Goal: Task Accomplishment & Management: Manage account settings

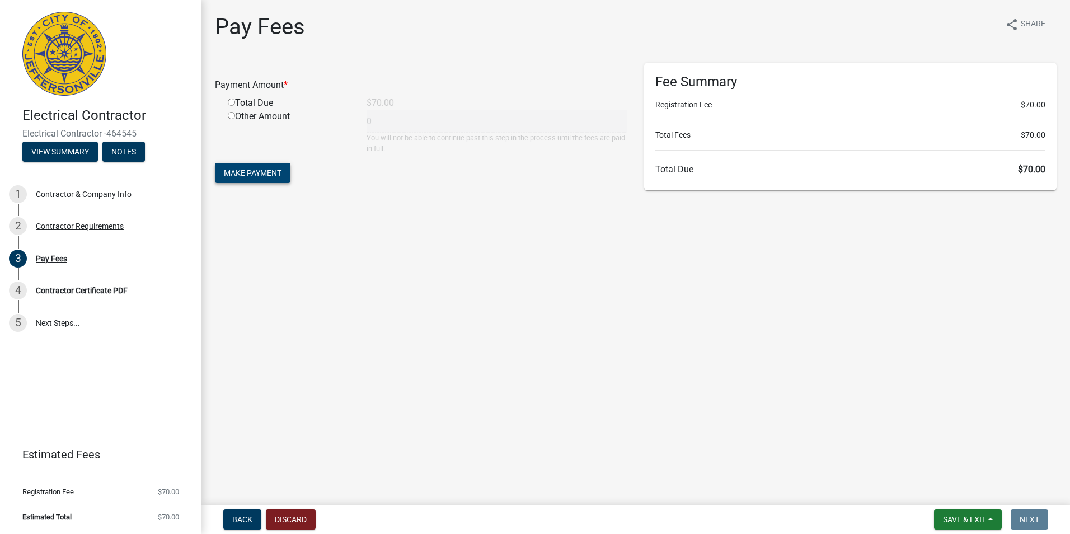
click at [273, 175] on span "Make Payment" at bounding box center [253, 172] width 58 height 9
click at [233, 116] on input "radio" at bounding box center [231, 115] width 7 height 7
radio input "true"
type input "70"
click at [250, 171] on span "Make Payment" at bounding box center [253, 172] width 58 height 9
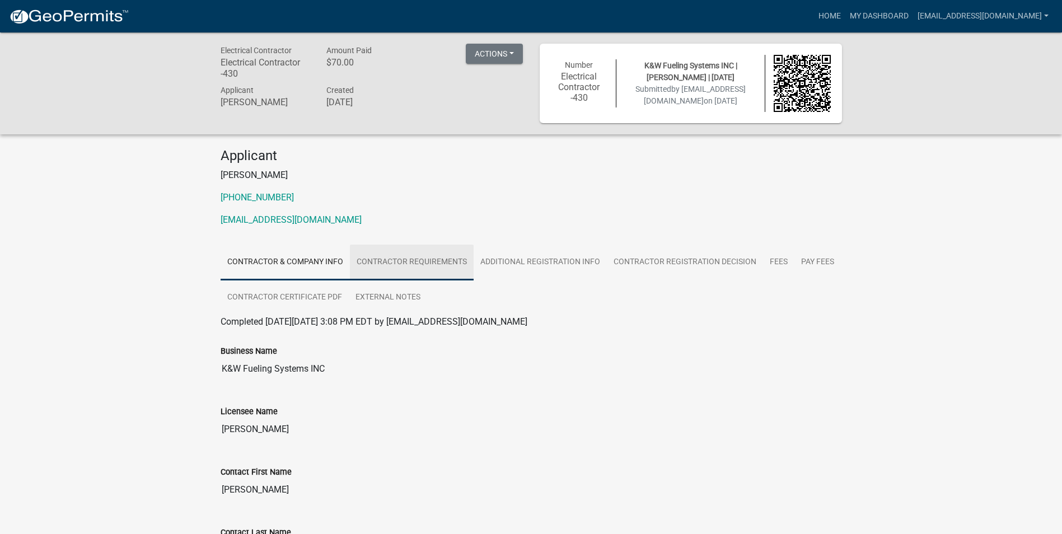
click at [439, 266] on link "Contractor Requirements" at bounding box center [412, 263] width 124 height 36
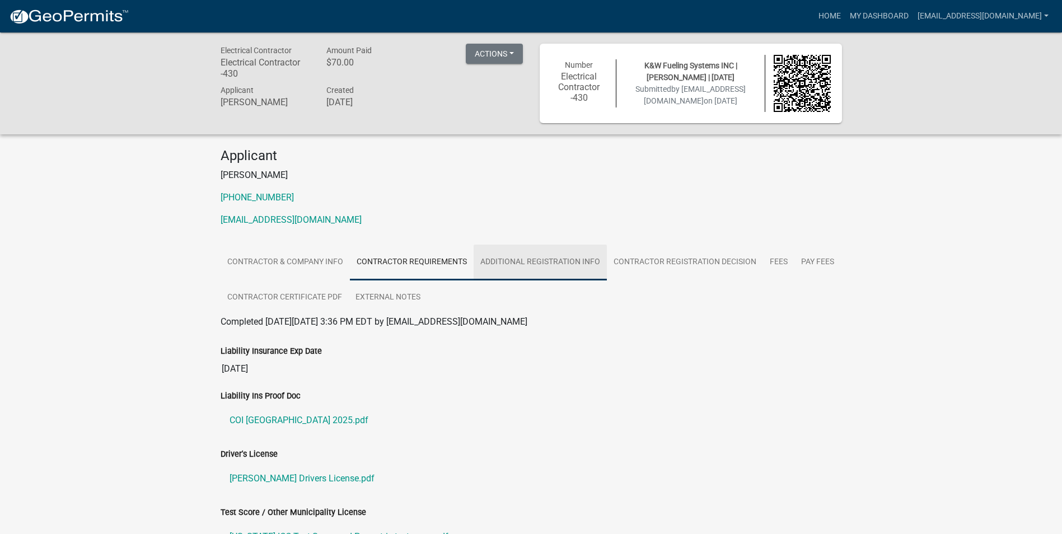
click at [537, 265] on link "Additional Registration Info" at bounding box center [539, 263] width 133 height 36
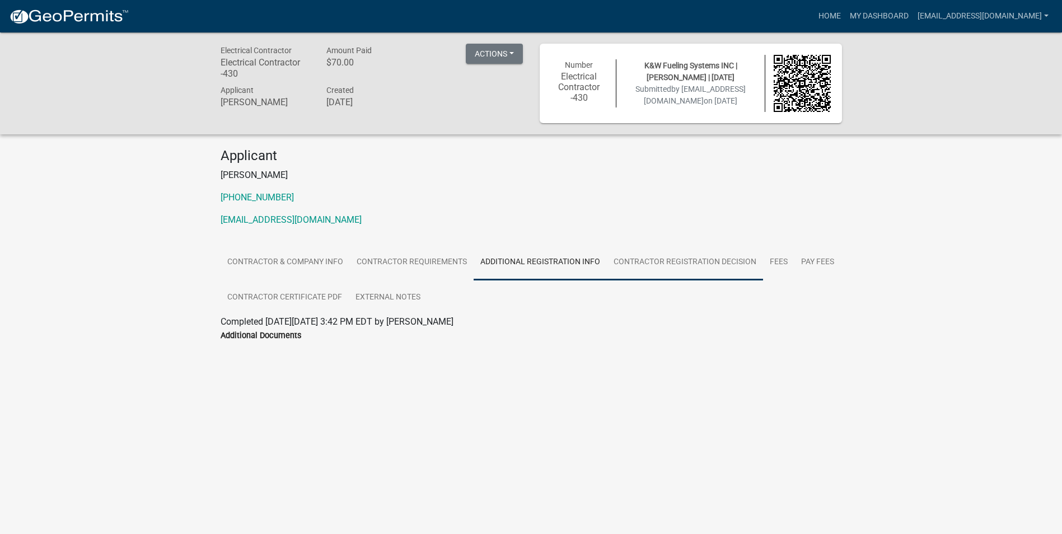
click at [687, 263] on link "Contractor Registration Decision" at bounding box center [685, 263] width 156 height 36
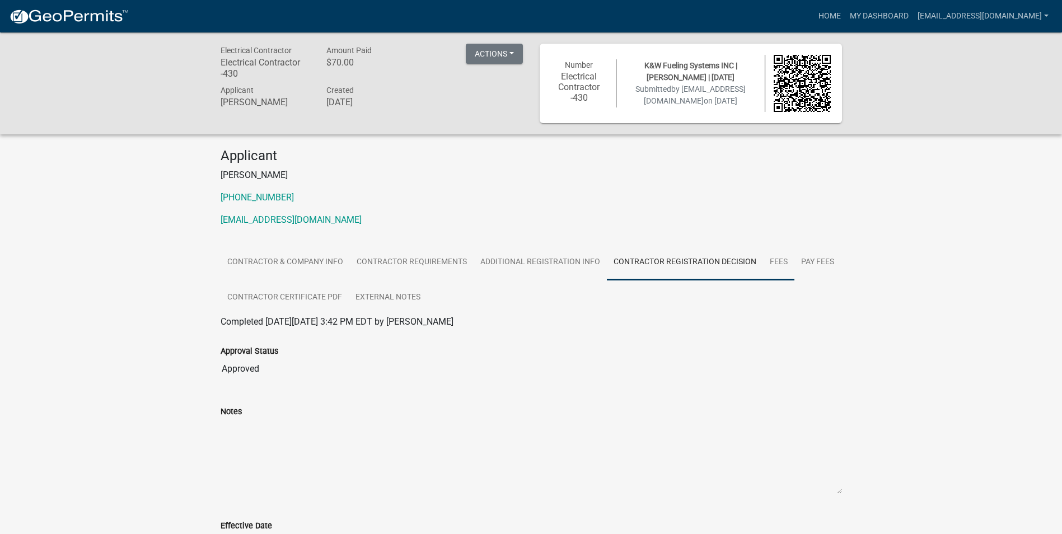
click at [781, 269] on link "Fees" at bounding box center [778, 263] width 31 height 36
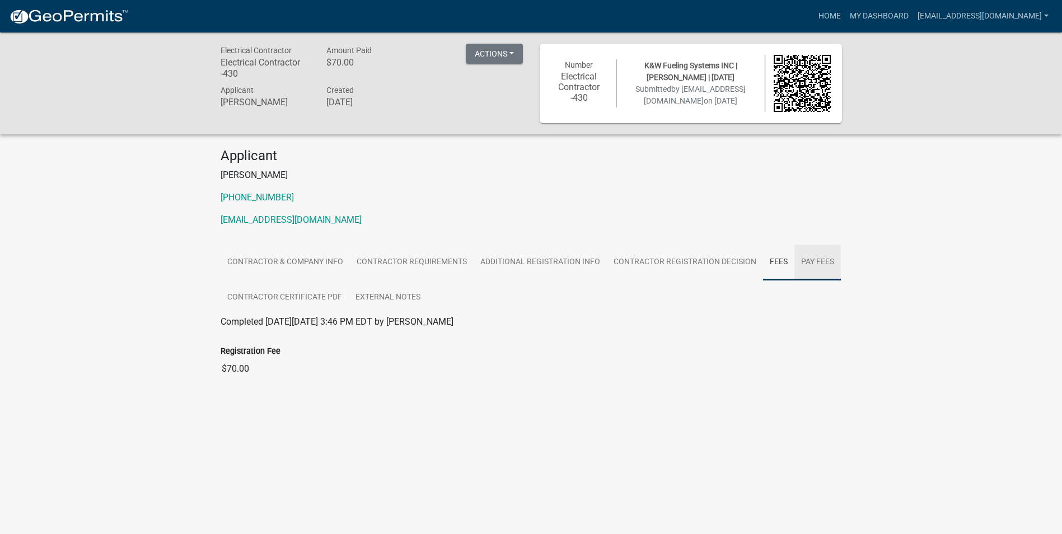
click at [802, 262] on link "Pay Fees" at bounding box center [817, 263] width 46 height 36
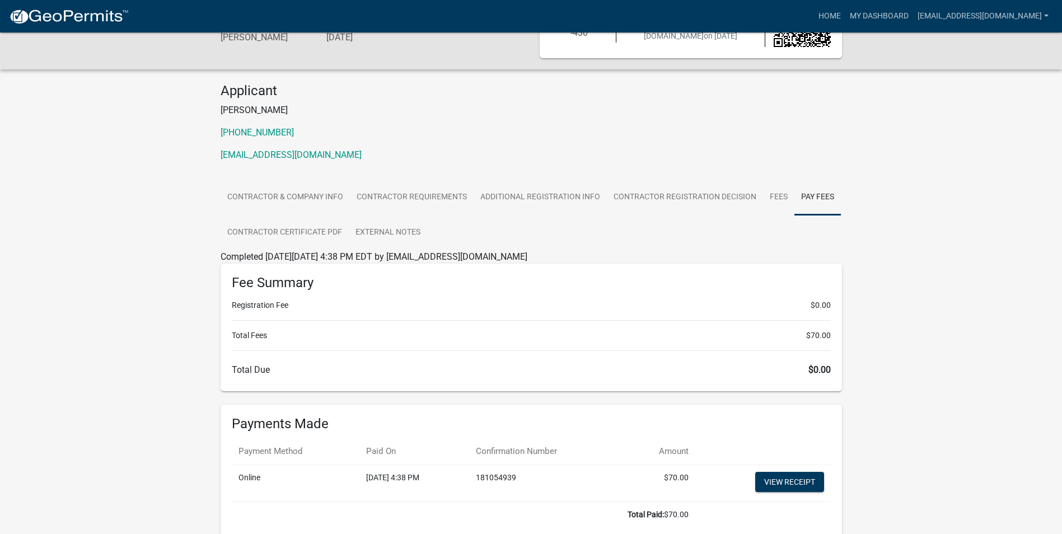
scroll to position [128, 0]
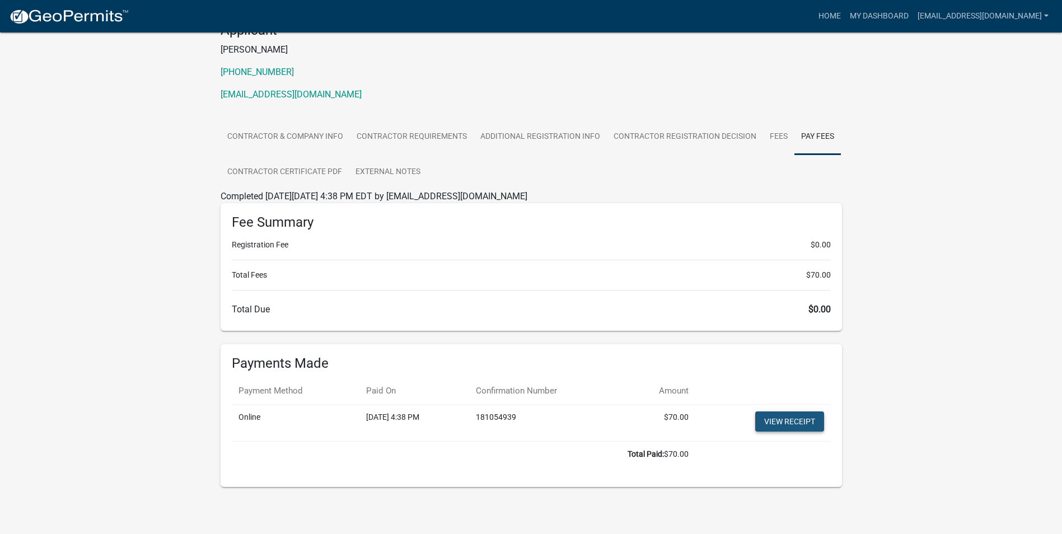
click at [782, 422] on link "View receipt" at bounding box center [789, 421] width 69 height 20
click at [850, 17] on link "My Dashboard" at bounding box center [879, 16] width 68 height 21
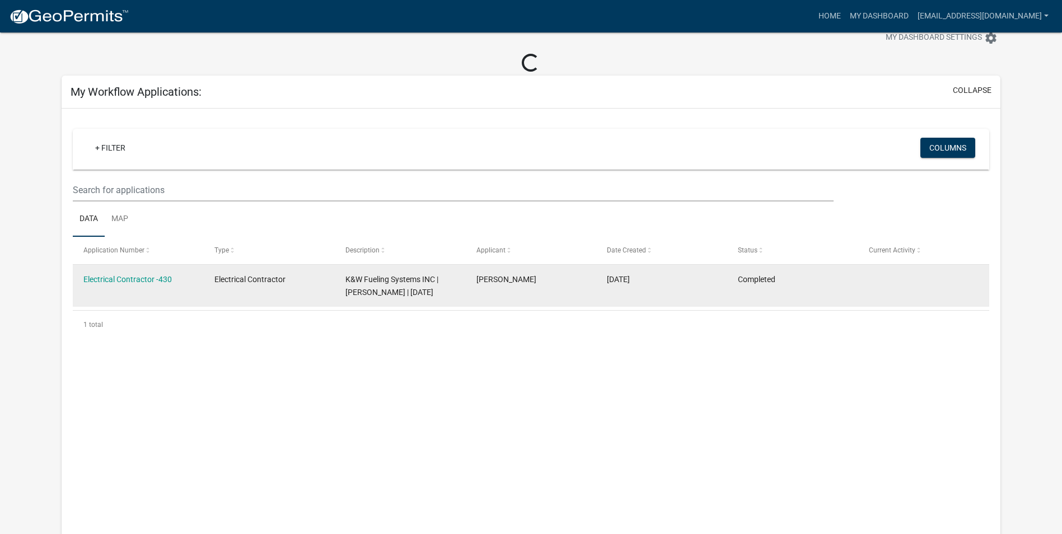
scroll to position [128, 0]
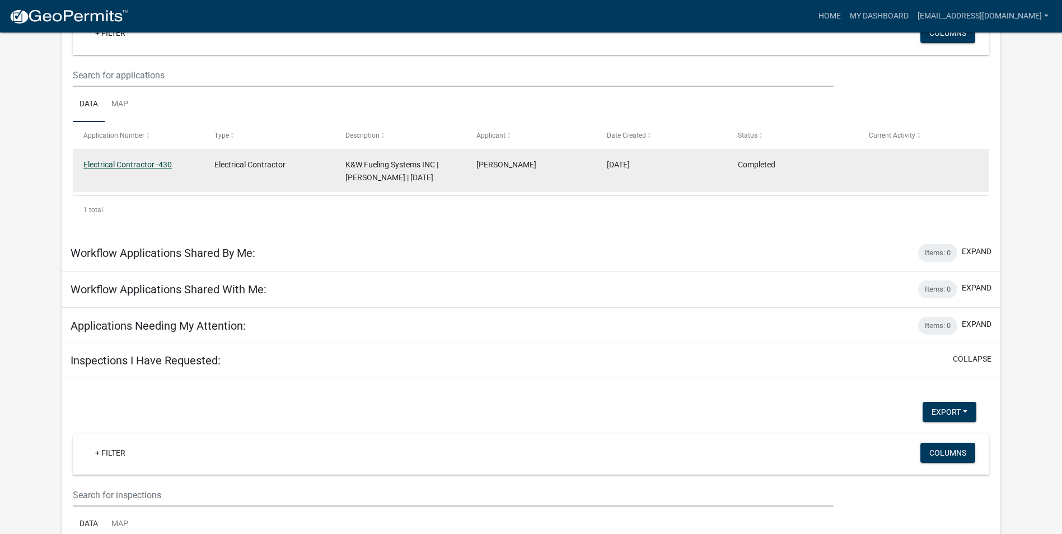
click at [120, 163] on link "Electrical Contractor -430" at bounding box center [127, 164] width 88 height 9
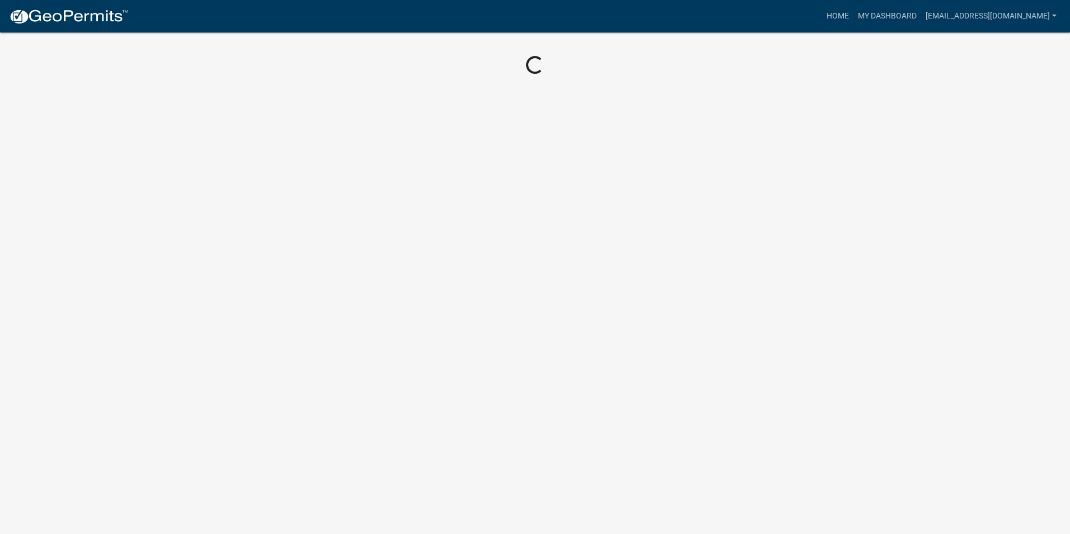
click at [120, 163] on body "Internet Explorer does NOT work with GeoPermits. Get a new browser for more sec…" at bounding box center [535, 267] width 1070 height 534
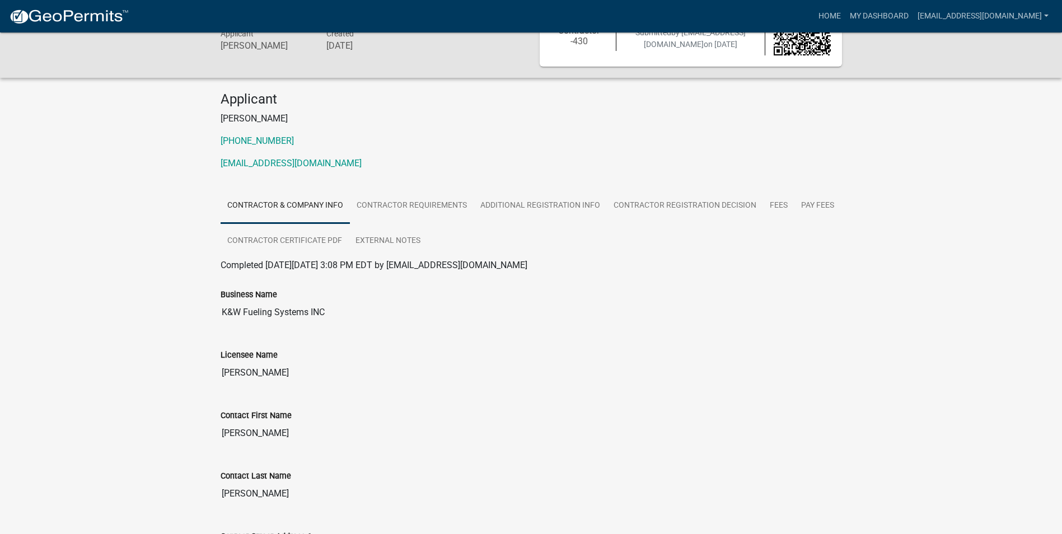
scroll to position [56, 0]
click at [320, 242] on link "Contractor Certificate PDF" at bounding box center [284, 242] width 128 height 36
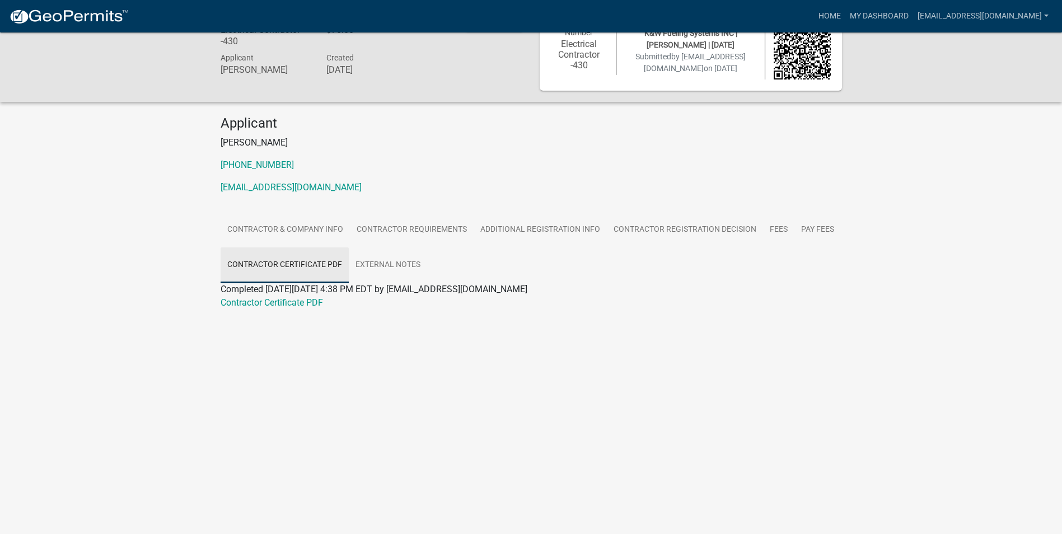
scroll to position [32, 0]
click at [292, 304] on link "Contractor Certificate PDF" at bounding box center [271, 302] width 102 height 11
